Goal: Information Seeking & Learning: Learn about a topic

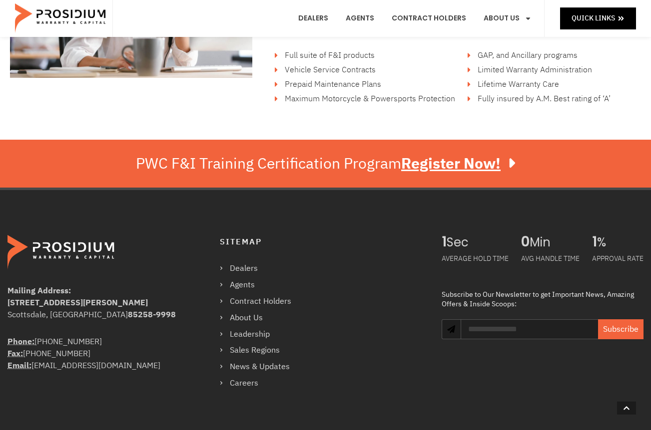
scroll to position [1698, 0]
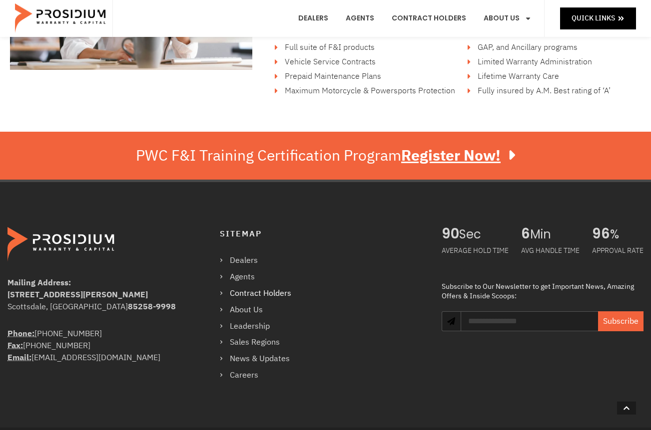
click at [267, 293] on link "Contract Holders" at bounding box center [260, 294] width 81 height 14
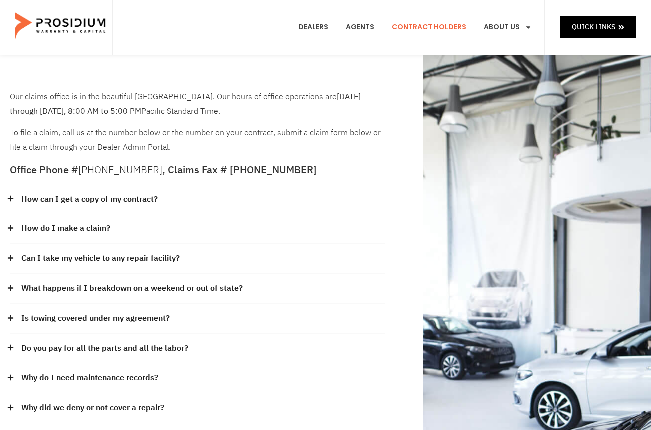
click at [35, 198] on link "How can I get a copy of my contract?" at bounding box center [89, 199] width 136 height 14
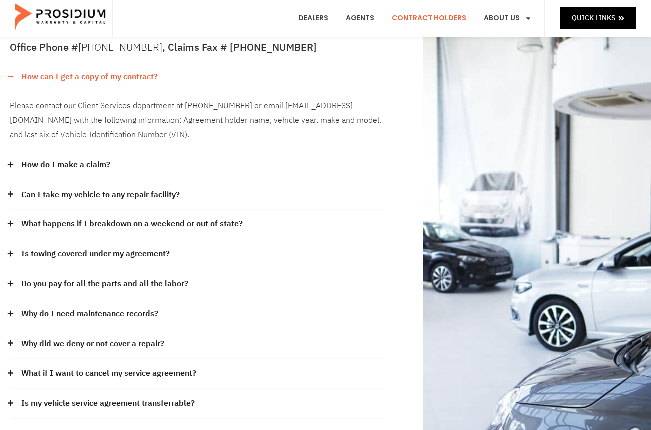
scroll to position [150, 0]
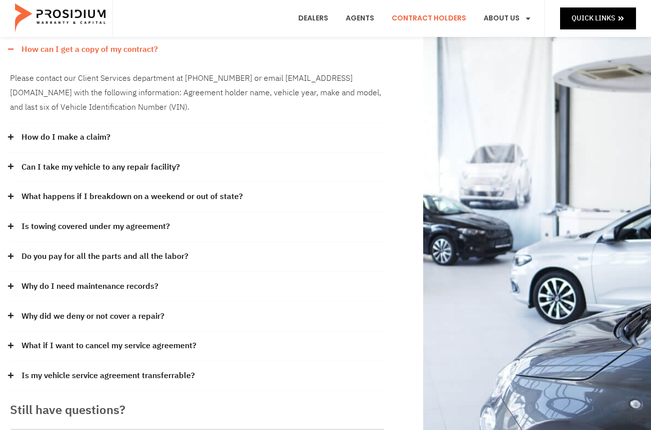
click at [161, 375] on link "Is my vehicle service agreement transferrable?" at bounding box center [107, 376] width 173 height 14
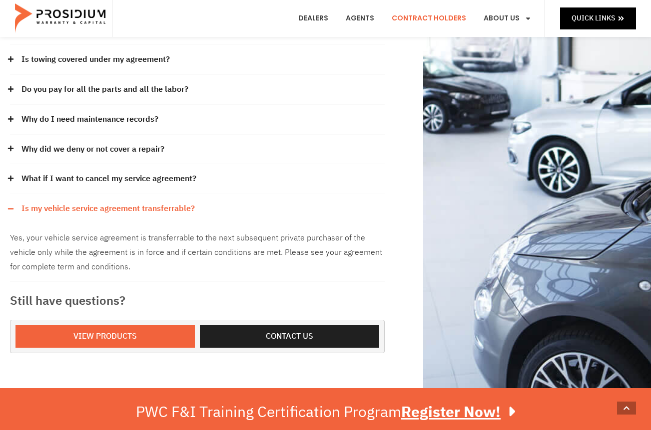
scroll to position [300, 0]
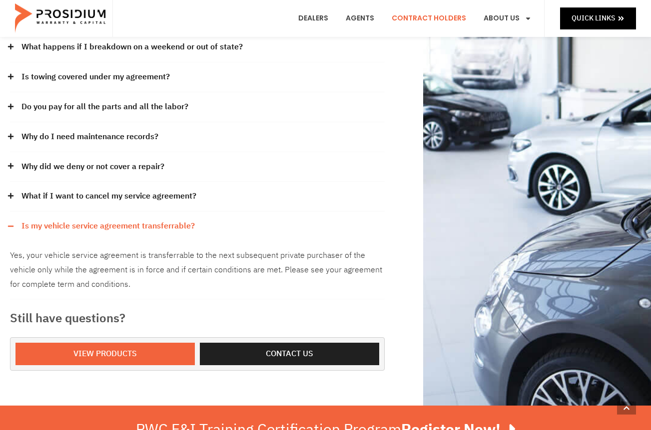
click at [101, 167] on link "Why did we deny or not cover a repair?" at bounding box center [92, 167] width 143 height 14
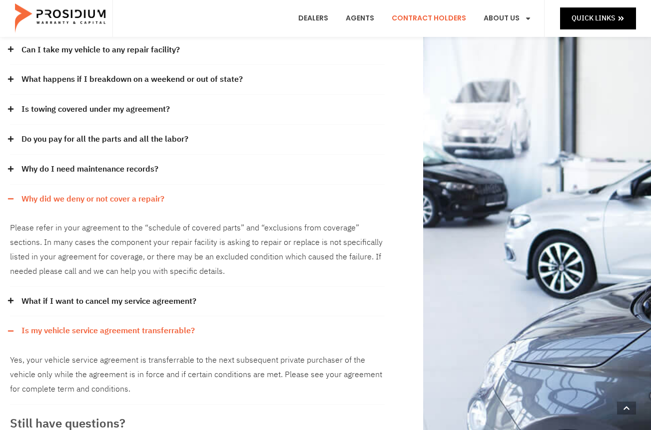
scroll to position [250, 0]
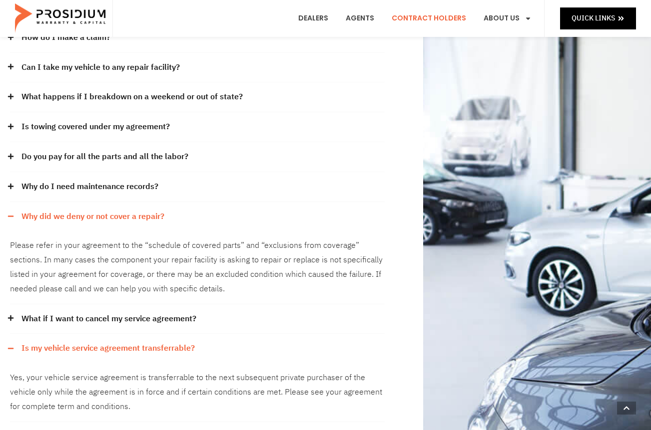
click at [100, 185] on link "Why do I need maintenance records?" at bounding box center [89, 187] width 137 height 14
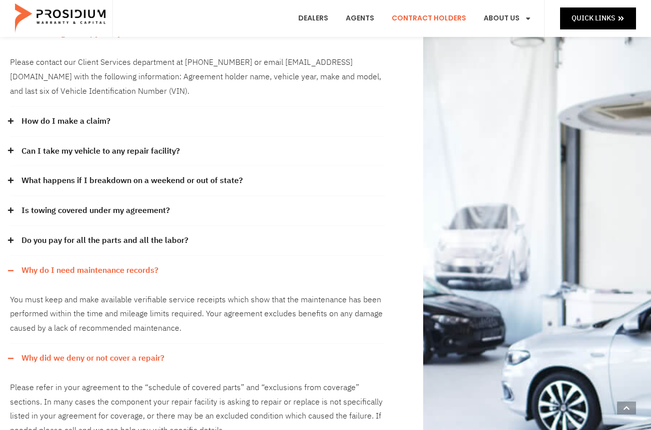
scroll to position [150, 0]
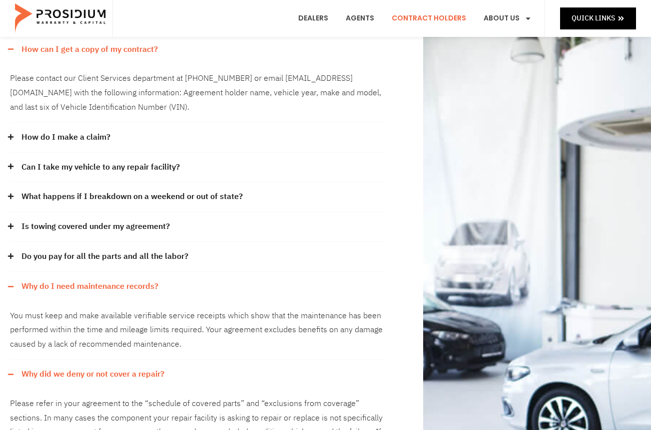
click at [170, 195] on link "What happens if I breakdown on a weekend or out of state?" at bounding box center [131, 197] width 221 height 14
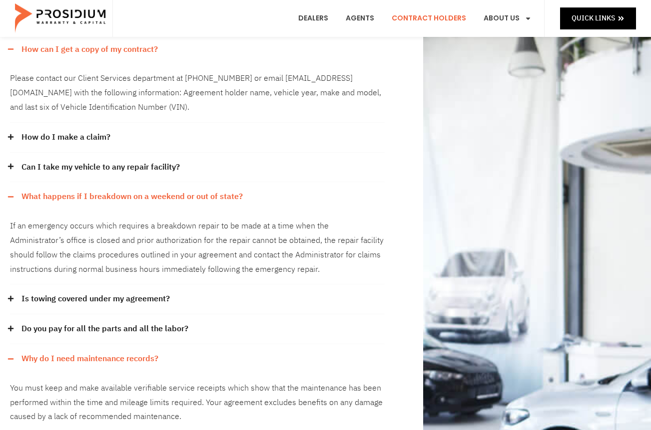
click at [119, 167] on link "Can I take my vehicle to any repair facility?" at bounding box center [100, 167] width 158 height 14
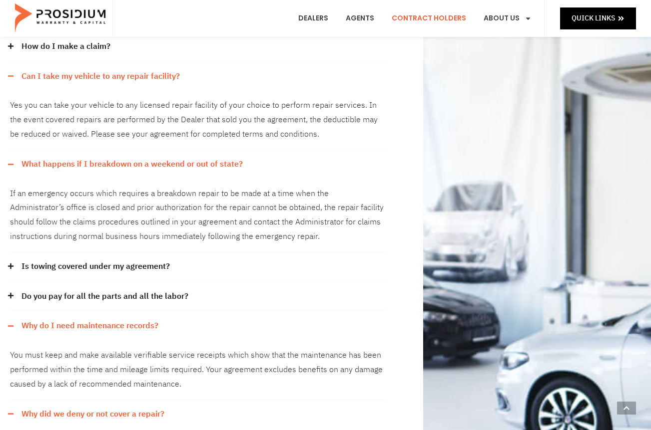
scroll to position [250, 0]
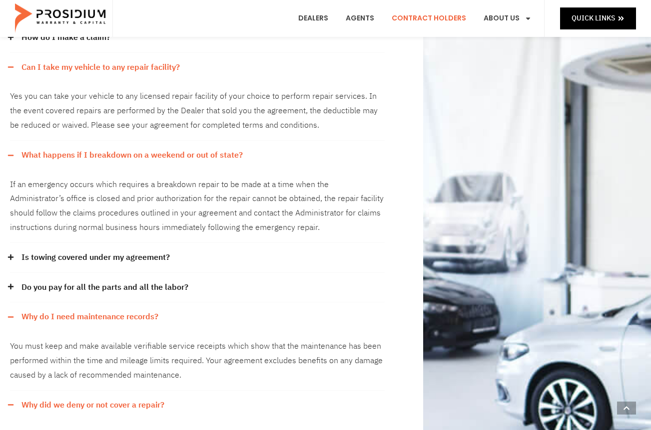
click at [147, 289] on link "Do you pay for all the parts and all the labor?" at bounding box center [104, 288] width 167 height 14
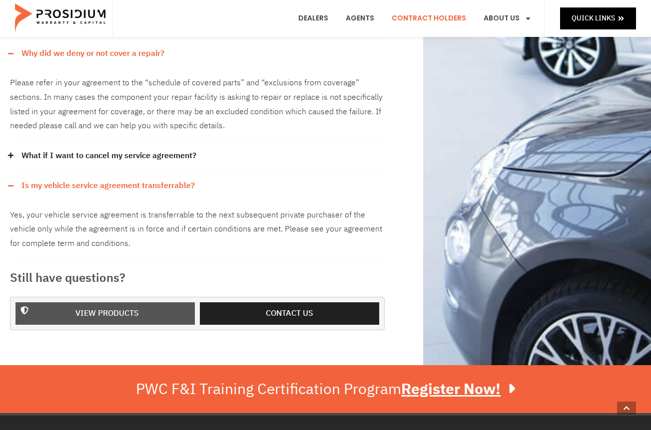
scroll to position [649, 0]
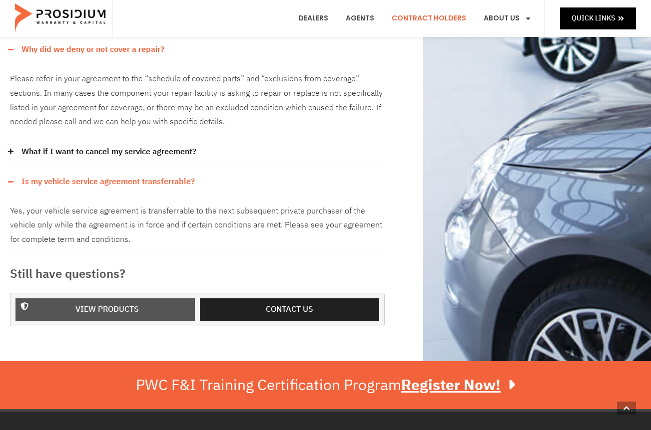
click at [88, 306] on span "View Products" at bounding box center [106, 310] width 63 height 14
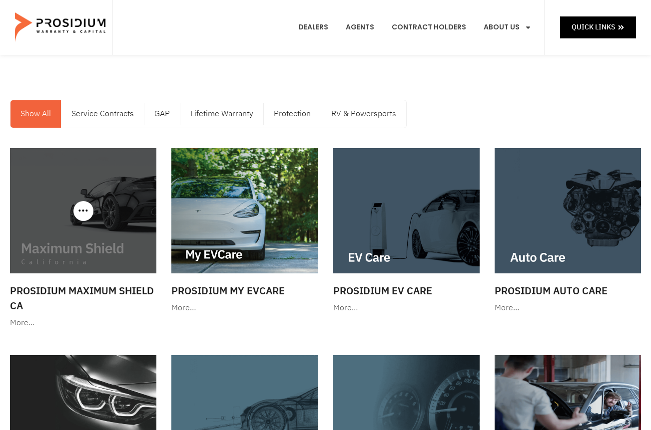
click at [65, 227] on img at bounding box center [83, 210] width 146 height 125
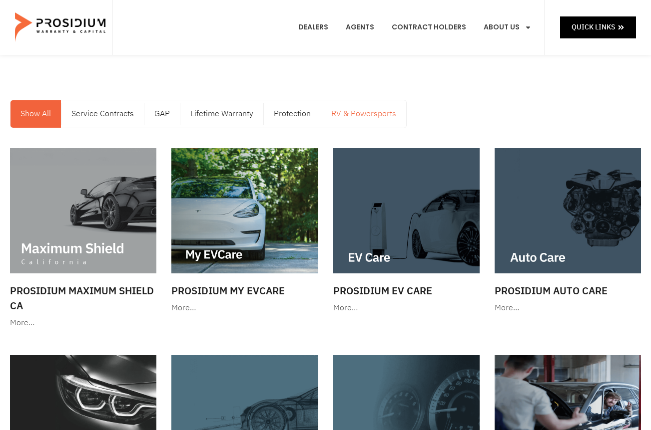
click at [360, 110] on link "RV & Powersports" at bounding box center [363, 113] width 85 height 27
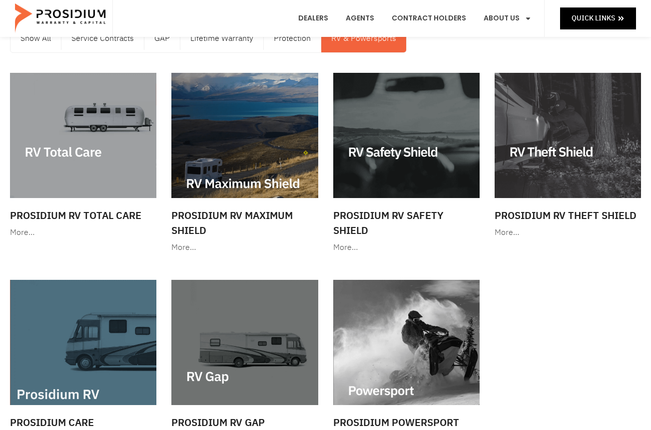
scroll to position [100, 0]
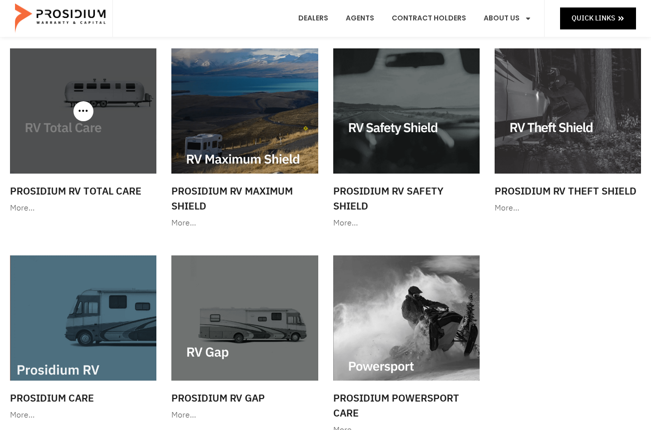
click at [77, 109] on div at bounding box center [83, 110] width 146 height 125
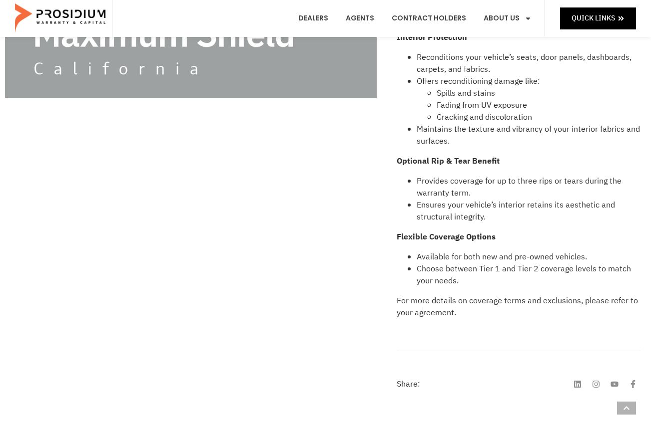
scroll to position [499, 0]
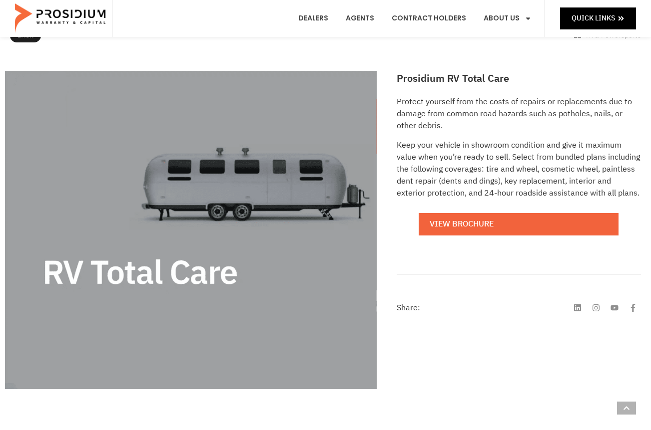
scroll to position [100, 0]
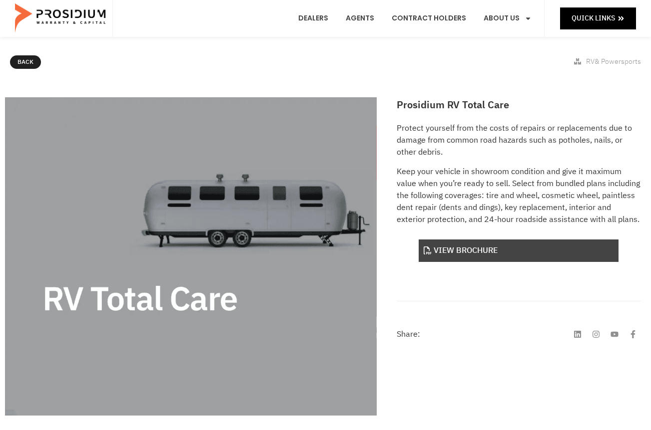
click at [492, 250] on link "View Brochure" at bounding box center [518, 251] width 200 height 22
click at [463, 249] on link "View Brochure" at bounding box center [518, 251] width 200 height 22
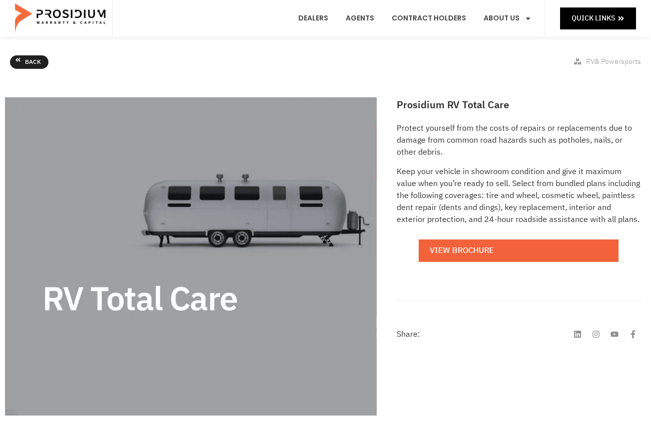
click at [30, 63] on span "Back" at bounding box center [33, 62] width 16 height 11
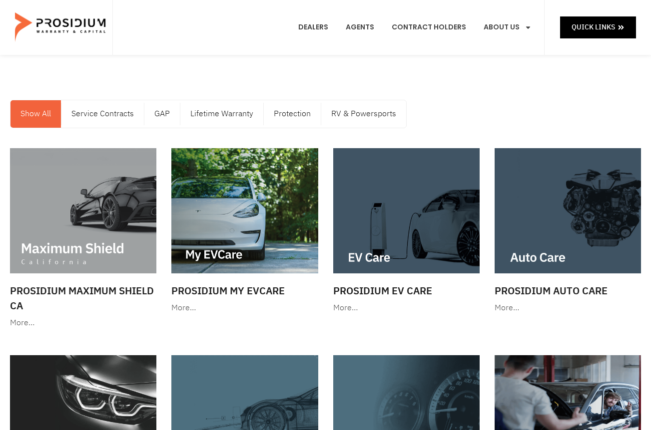
click at [353, 115] on e-page-transition at bounding box center [325, 215] width 651 height 430
click at [358, 114] on link "RV & Powersports" at bounding box center [363, 113] width 85 height 27
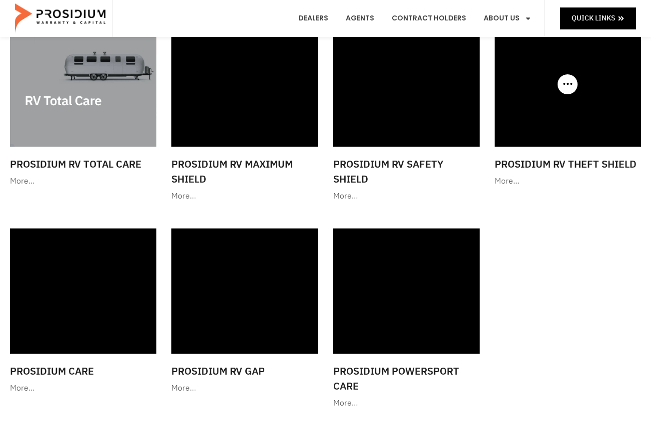
scroll to position [150, 0]
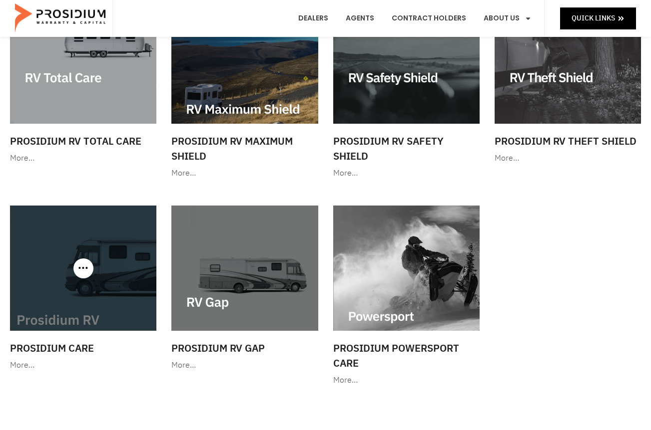
click at [87, 249] on img at bounding box center [83, 268] width 146 height 125
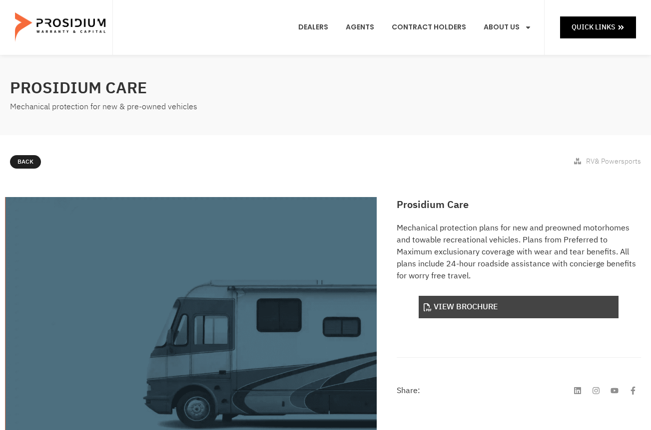
click at [466, 306] on link "View Brochure" at bounding box center [518, 307] width 200 height 22
